Goal: Find specific page/section: Find specific page/section

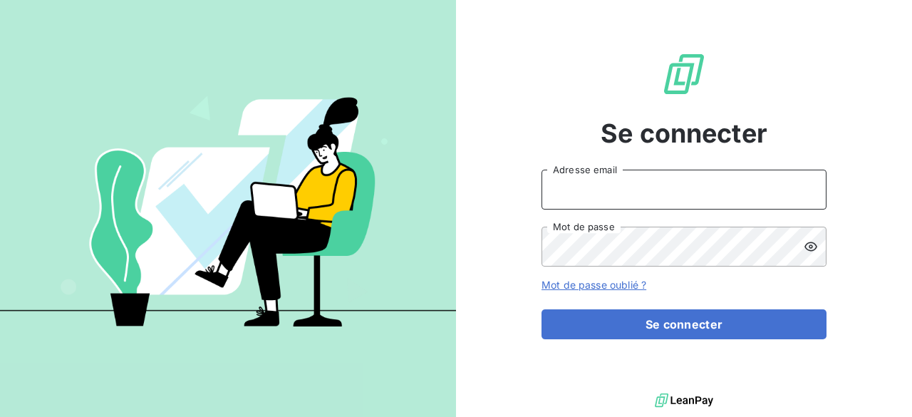
click at [603, 186] on input "Adresse email" at bounding box center [684, 190] width 285 height 40
type input "[PERSON_NAME][EMAIL_ADDRESS][DOMAIN_NAME]"
click at [542, 309] on button "Se connecter" at bounding box center [684, 324] width 285 height 30
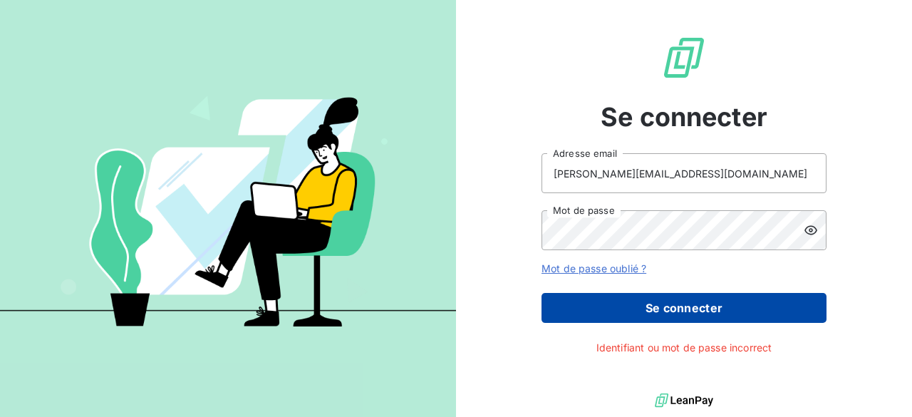
click at [643, 313] on button "Se connecter" at bounding box center [684, 308] width 285 height 30
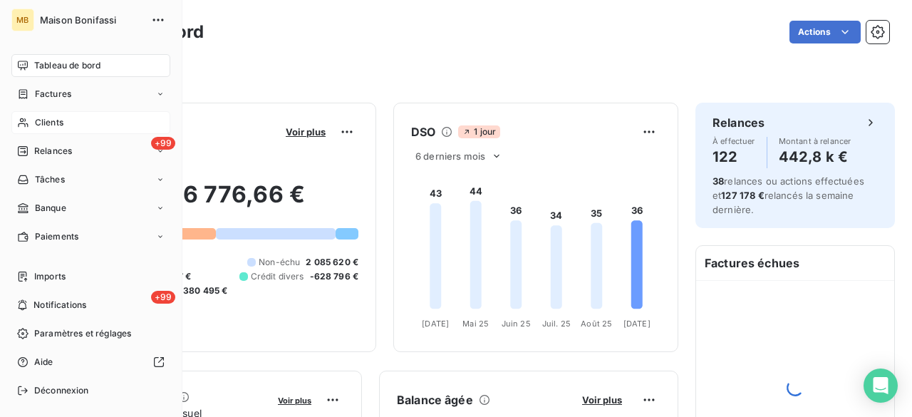
click at [47, 120] on span "Clients" at bounding box center [49, 122] width 29 height 13
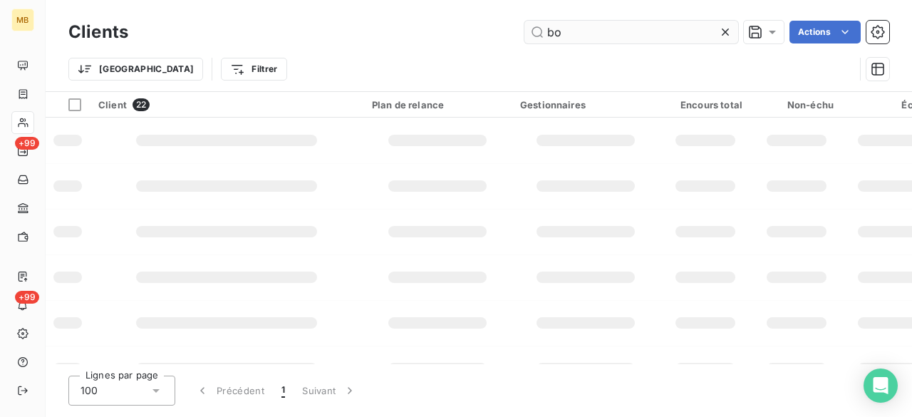
type input "b"
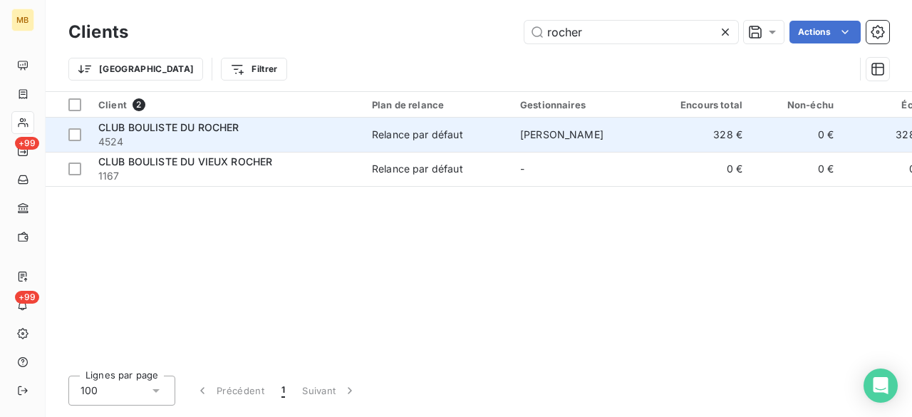
type input "rocher"
click at [589, 138] on span "[PERSON_NAME]" at bounding box center [561, 134] width 83 height 12
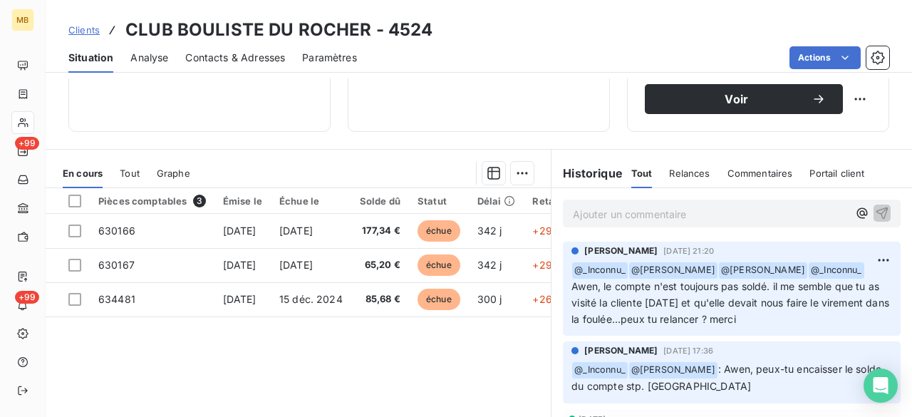
scroll to position [267, 0]
